Goal: Task Accomplishment & Management: Manage account settings

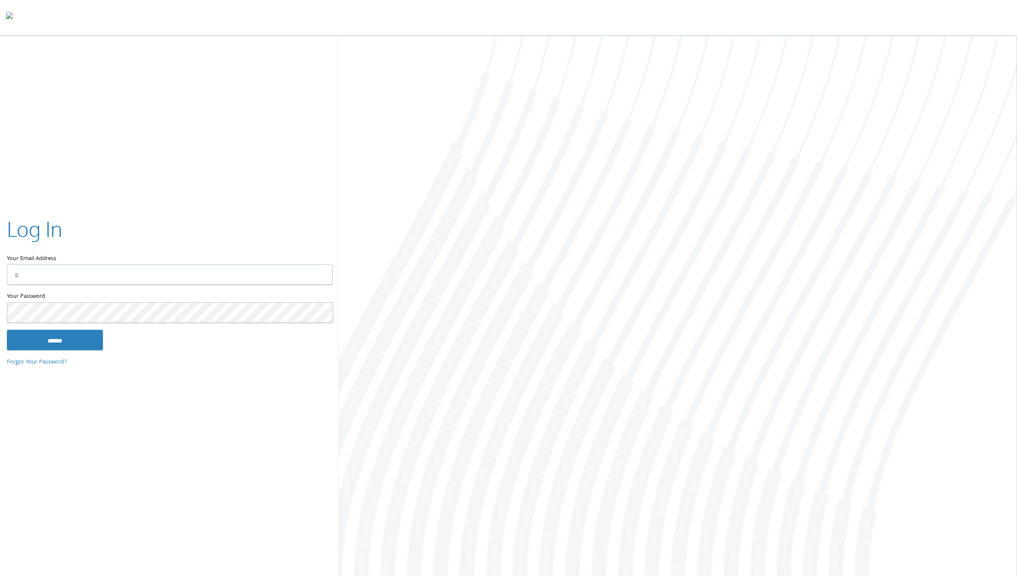
type input "**********"
click at [48, 340] on input "******" at bounding box center [55, 340] width 96 height 21
type input "**********"
click at [48, 336] on input "******" at bounding box center [55, 340] width 96 height 21
